Goal: Information Seeking & Learning: Learn about a topic

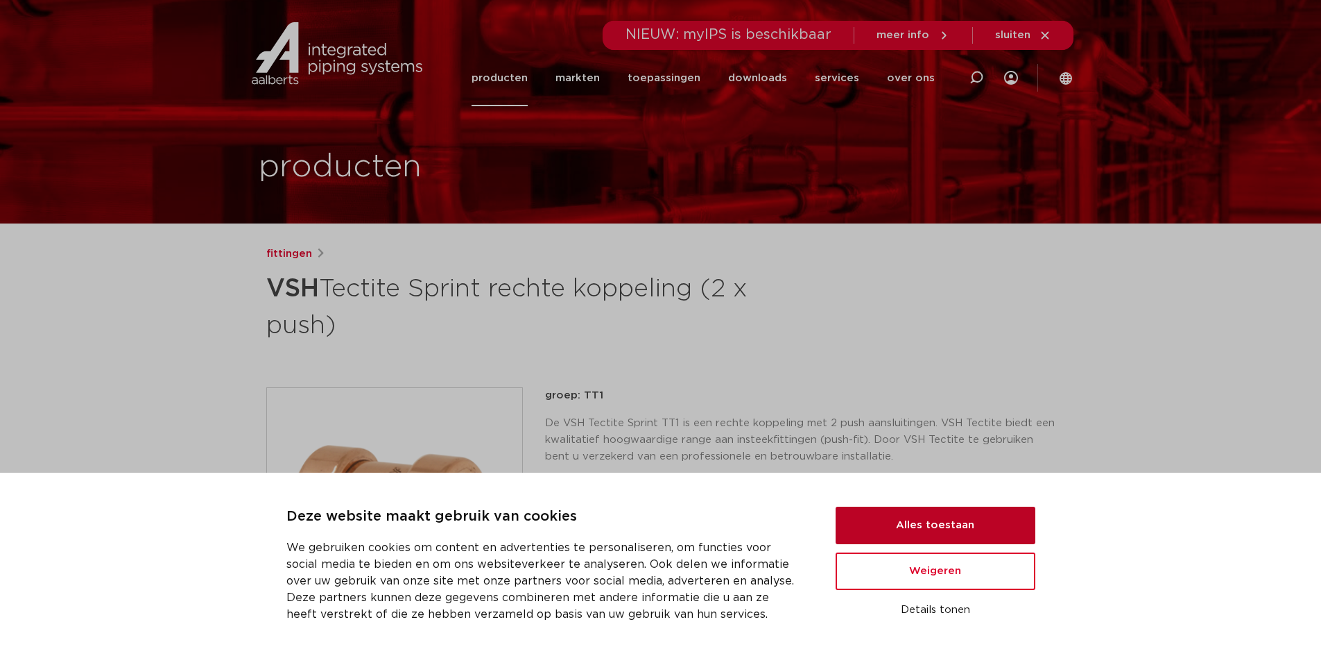
click at [882, 514] on button "Alles toestaan" at bounding box center [936, 524] width 200 height 37
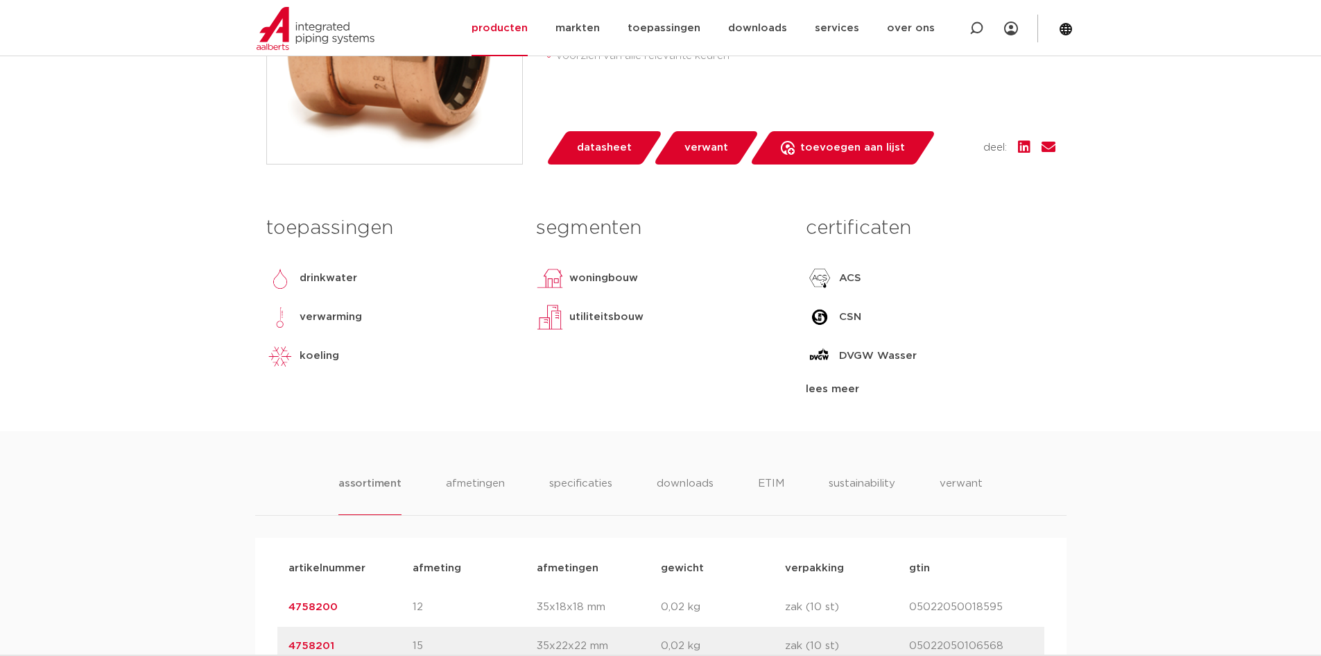
scroll to position [208, 0]
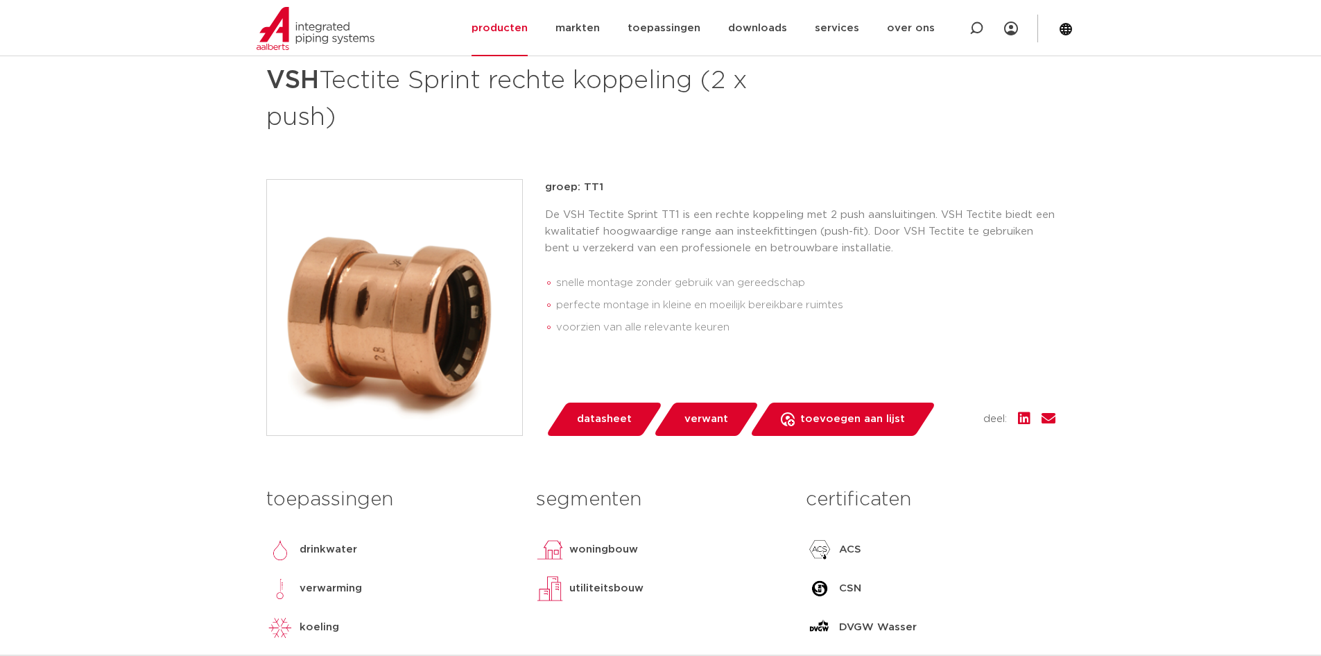
drag, startPoint x: 772, startPoint y: 333, endPoint x: 549, endPoint y: 180, distance: 270.5
click at [549, 180] on div "groep: TT1 De VSH Tectite Sprint TT1 is een rechte koppeling met 2 push aanslui…" at bounding box center [800, 261] width 511 height 165
click at [549, 180] on p "groep: TT1" at bounding box center [800, 187] width 511 height 17
drag, startPoint x: 543, startPoint y: 185, endPoint x: 733, endPoint y: 325, distance: 235.7
click at [733, 325] on div "groep: TT1 De VSH Tectite Sprint TT1 is een rechte koppeling met 2 push aanslui…" at bounding box center [660, 307] width 789 height 257
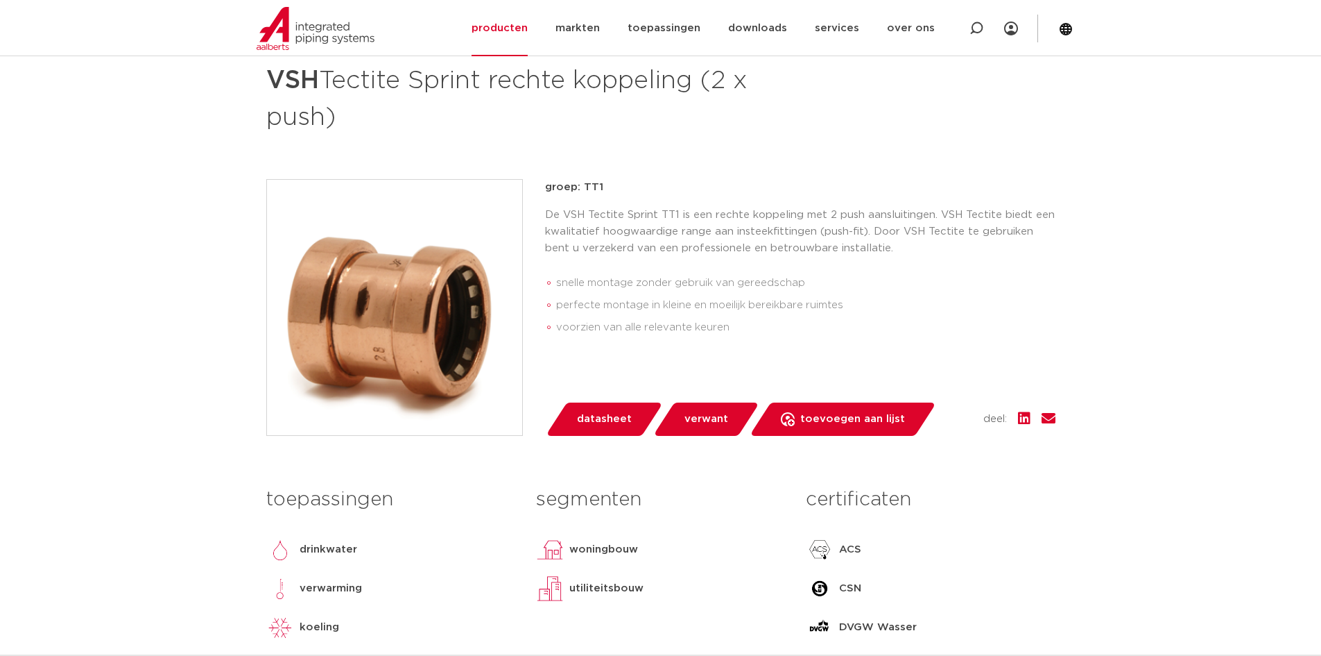
click at [733, 325] on li "voorzien van alle relevante keuren" at bounding box center [805, 327] width 499 height 22
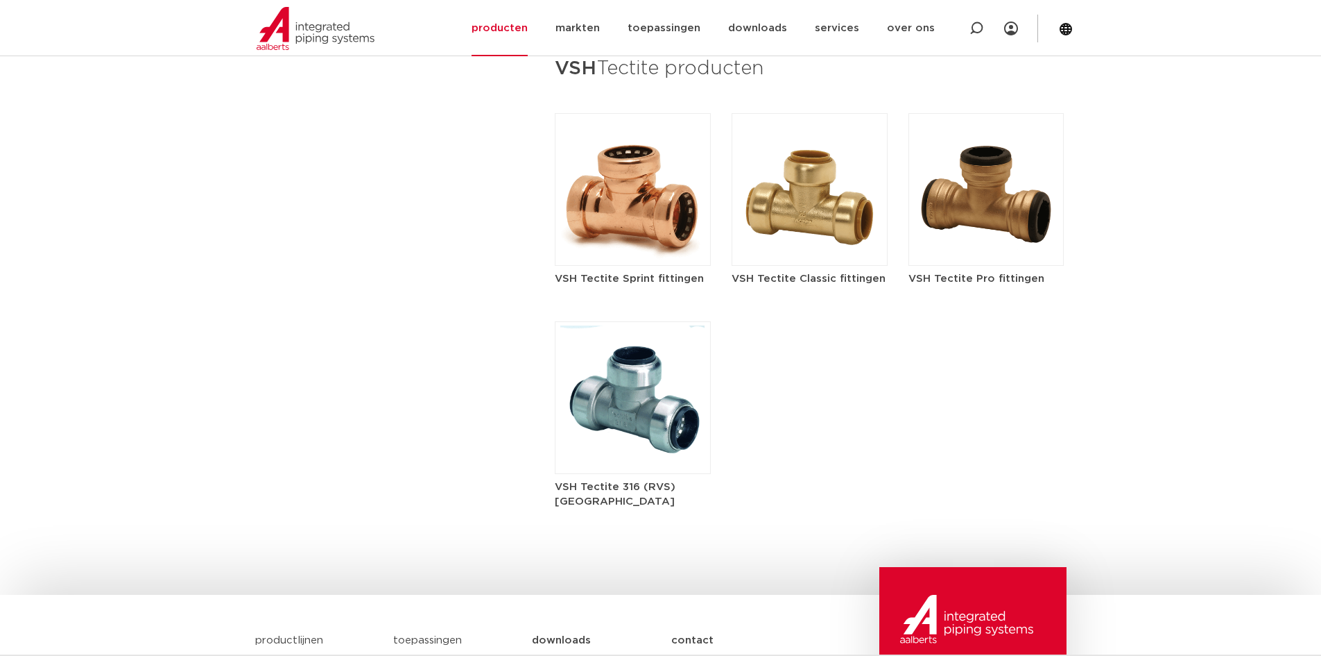
scroll to position [1665, 0]
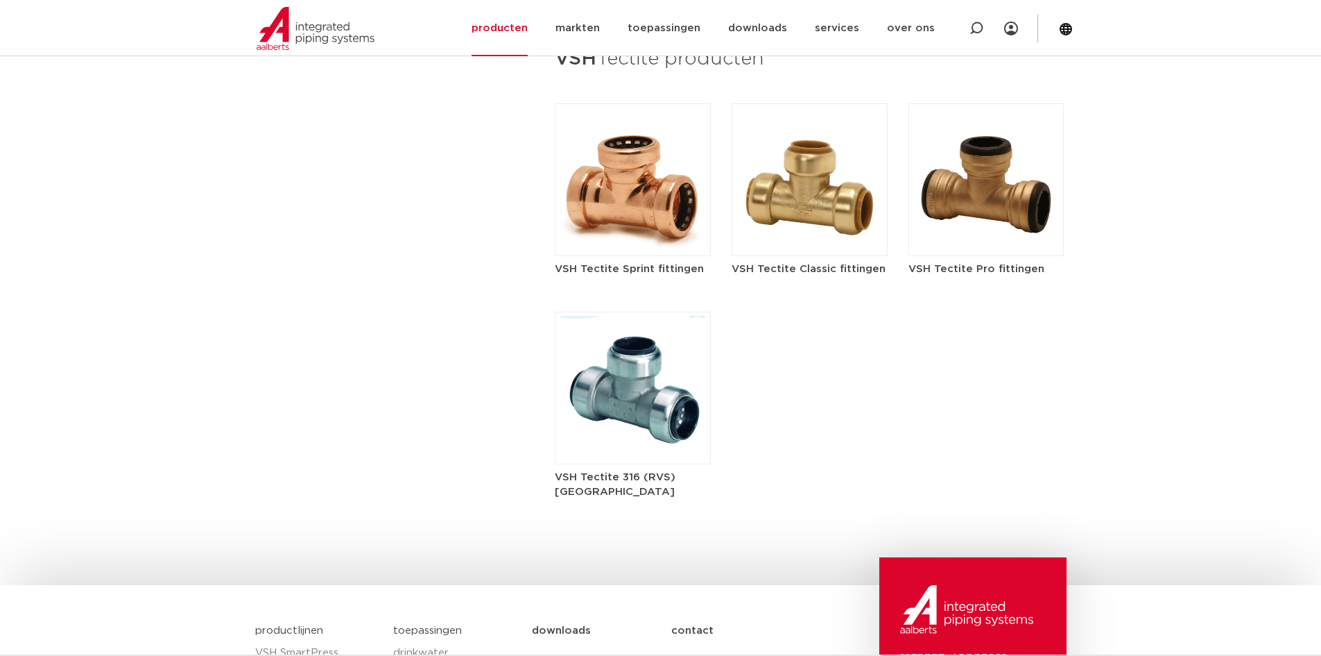
click at [809, 384] on div "VSH Tectite Sprint fittingen VSH Tectite Classic fittingen VSH Tectite Pro fitt…" at bounding box center [810, 300] width 510 height 395
